Goal: Task Accomplishment & Management: Manage account settings

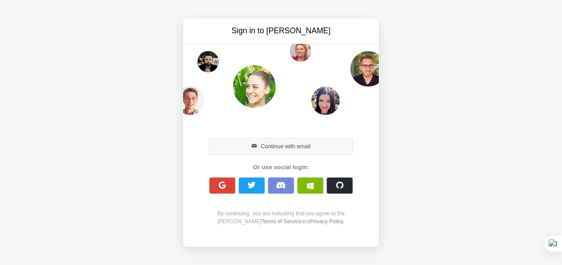
click at [292, 149] on button "Continue with email" at bounding box center [280, 146] width 143 height 16
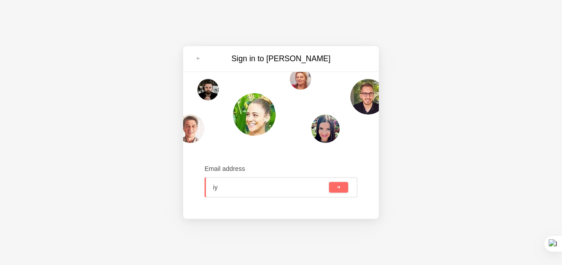
type input "і"
type input "[EMAIL_ADDRESS][DOMAIN_NAME]"
click at [337, 189] on span "submit" at bounding box center [338, 187] width 5 height 5
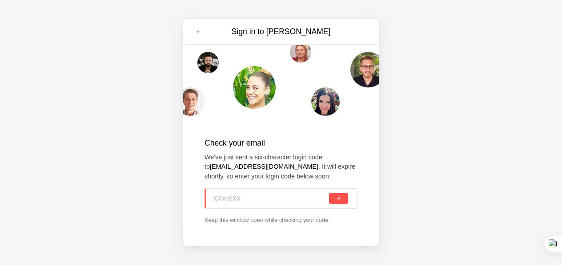
click at [338, 200] on span "submit" at bounding box center [338, 199] width 5 height 5
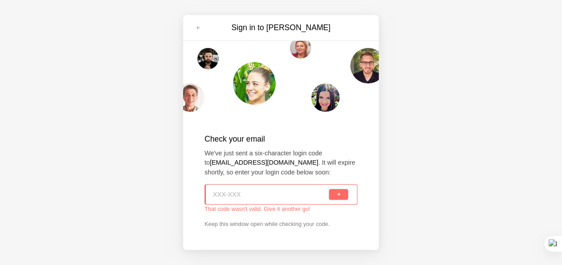
click at [399, 142] on div "Sign in to [PERSON_NAME] Check your email We've just sent a six-character login…" at bounding box center [281, 132] width 562 height 265
